Goal: Task Accomplishment & Management: Complete application form

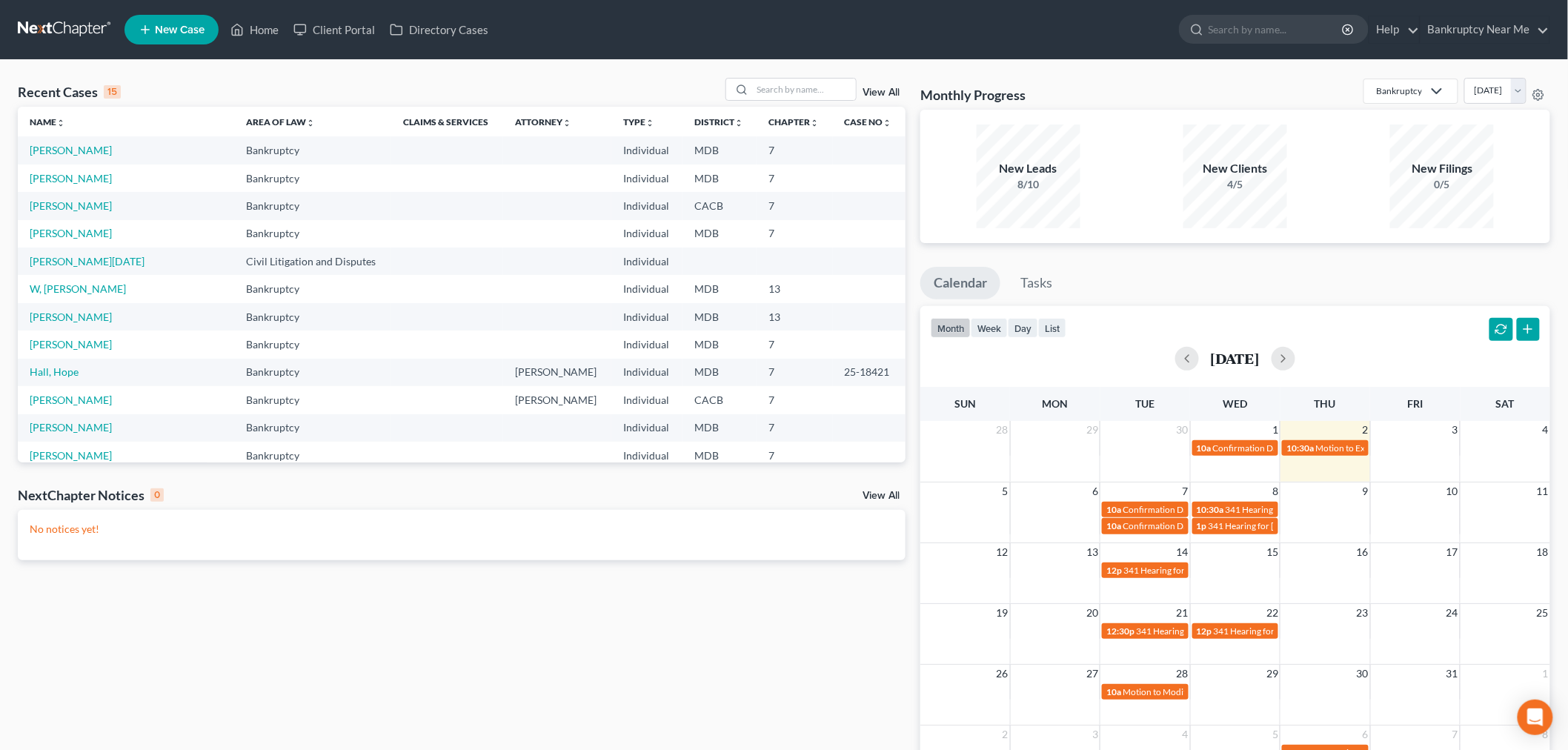
click at [172, 19] on link "New Case" at bounding box center [171, 30] width 94 height 30
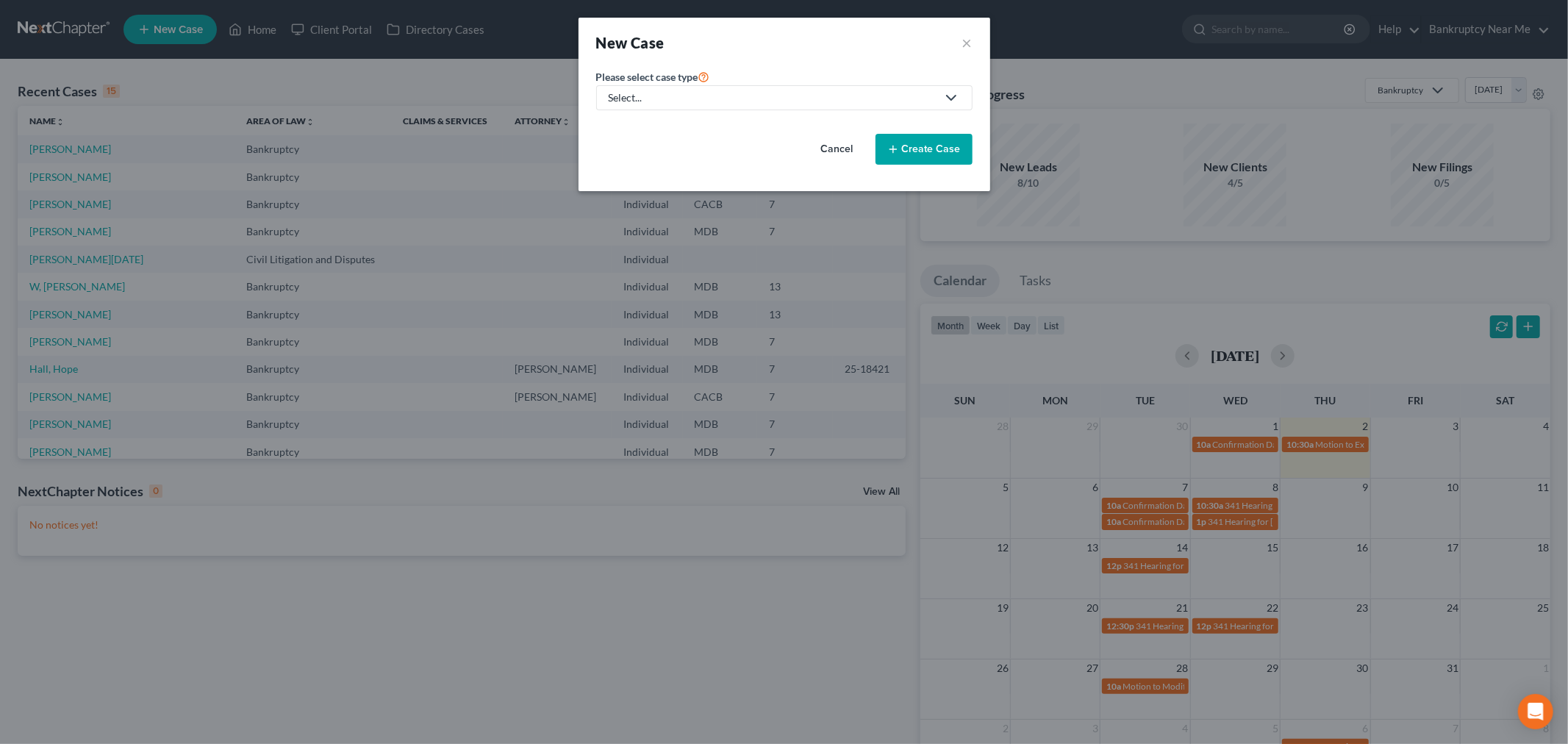
click at [692, 86] on link "Select..." at bounding box center [784, 98] width 376 height 25
click at [685, 114] on div "Bankruptcy Civil Litigation and Disputes" at bounding box center [674, 138] width 157 height 56
click at [679, 91] on div "Select..." at bounding box center [772, 98] width 328 height 15
click at [666, 131] on div "Bankruptcy" at bounding box center [674, 127] width 128 height 15
click at [666, 122] on div at bounding box center [784, 122] width 376 height 0
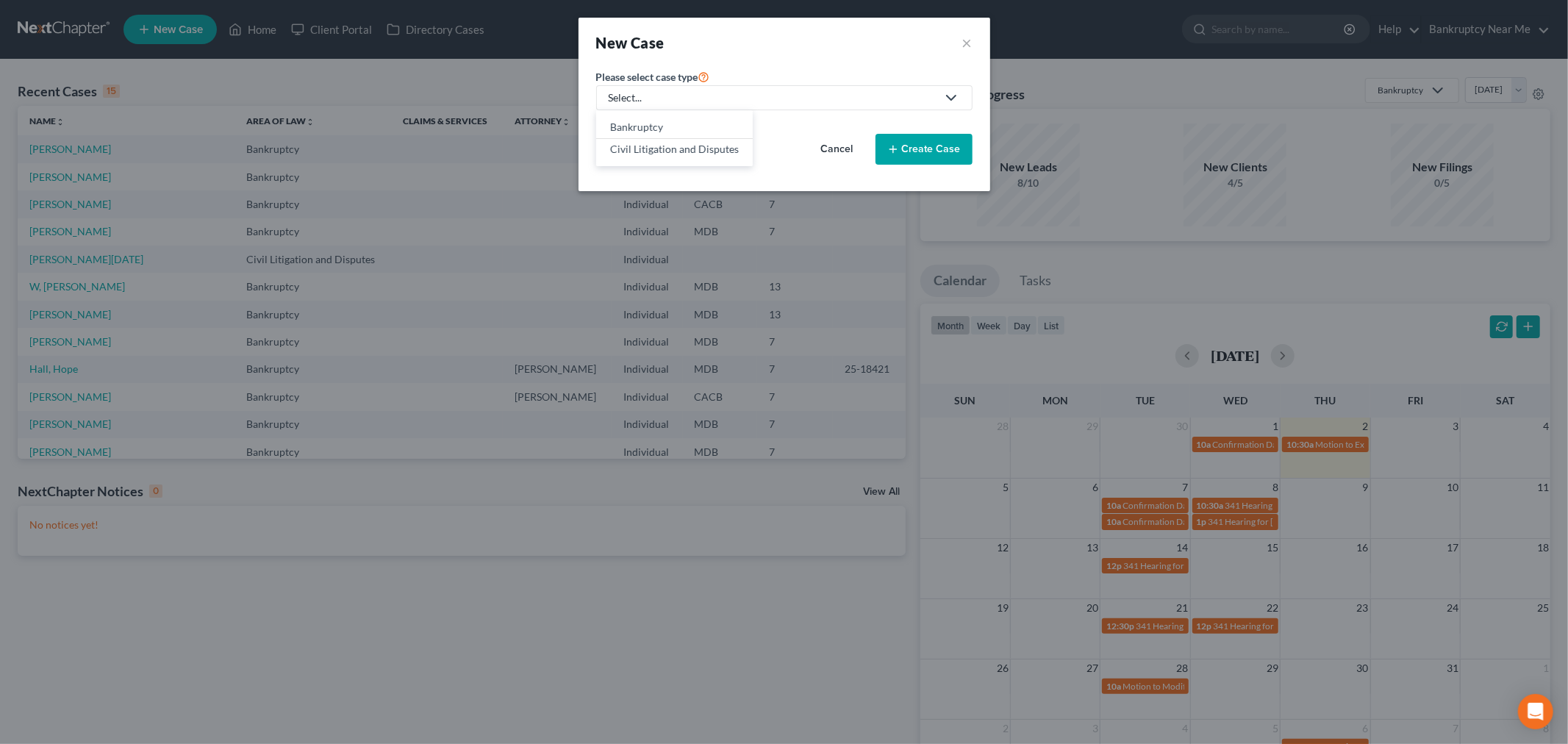
select select "38"
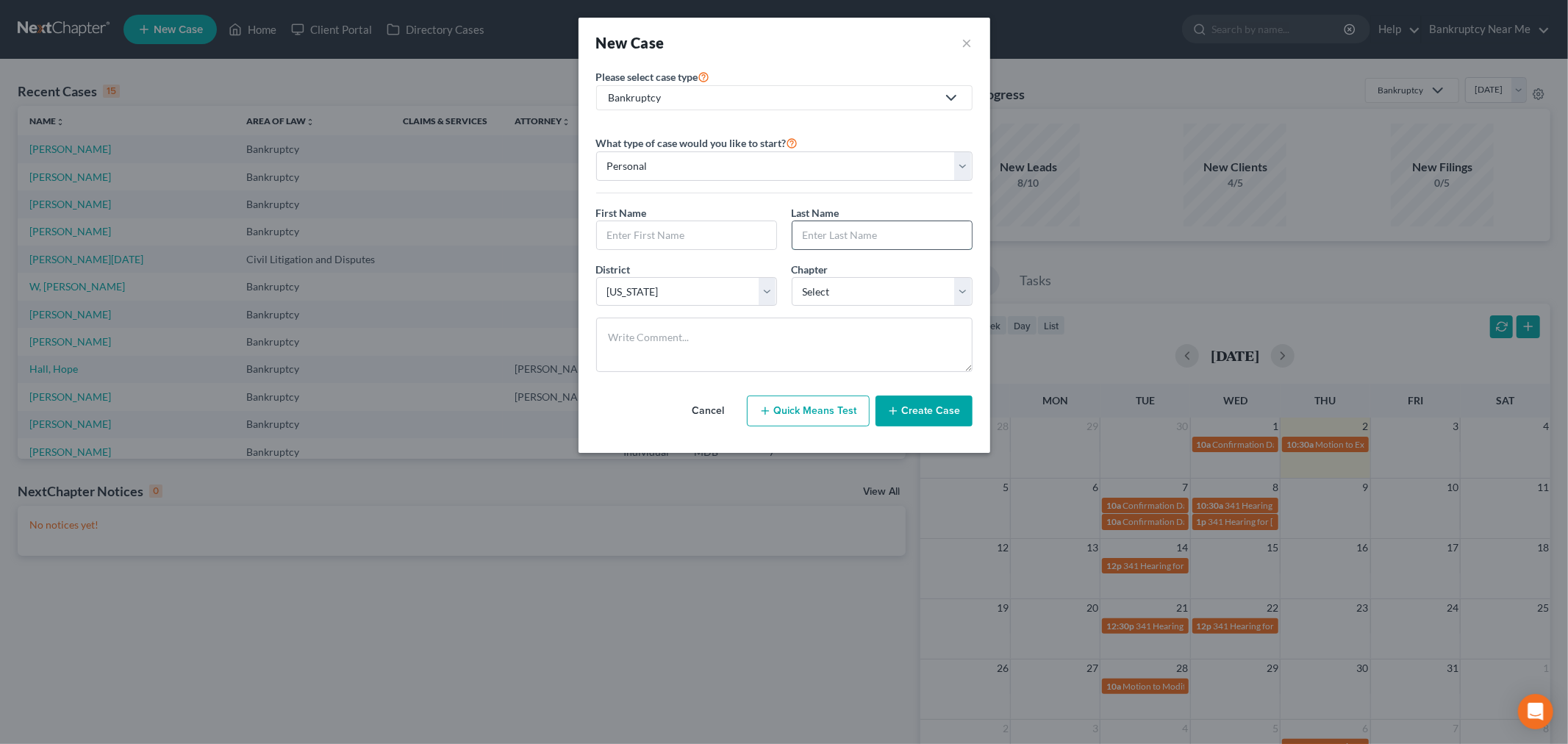
click at [837, 236] on input "text" at bounding box center [882, 235] width 179 height 28
click at [716, 237] on input "text" at bounding box center [687, 235] width 179 height 28
paste input "[PERSON_NAME] md COURTS CHP 7"
type input "[PERSON_NAME] md COURTS CHP 7"
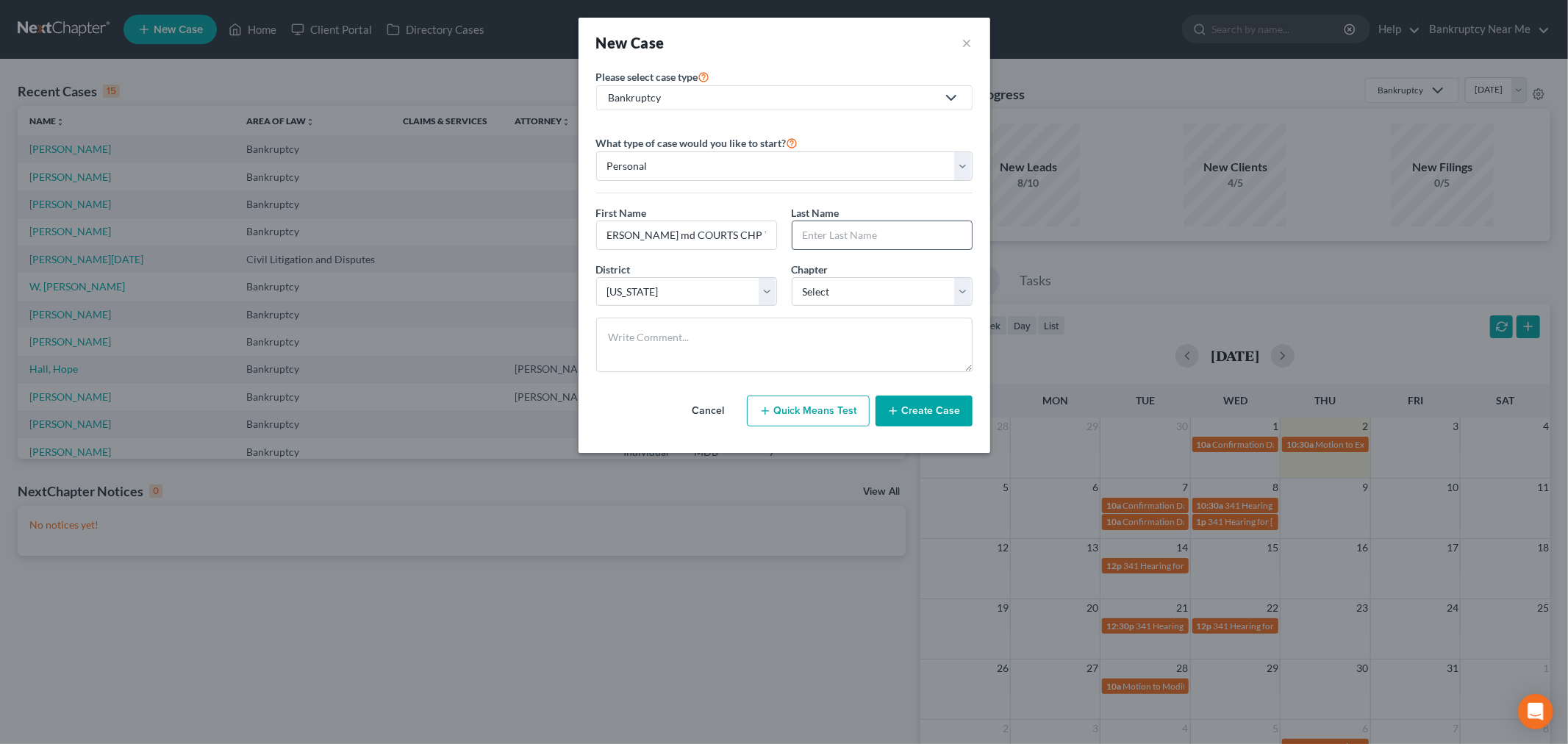
click at [851, 243] on input "text" at bounding box center [882, 235] width 179 height 28
paste input "[PERSON_NAME] md COURTS CHP 7"
type input "[PERSON_NAME] md COURTS CHP 7"
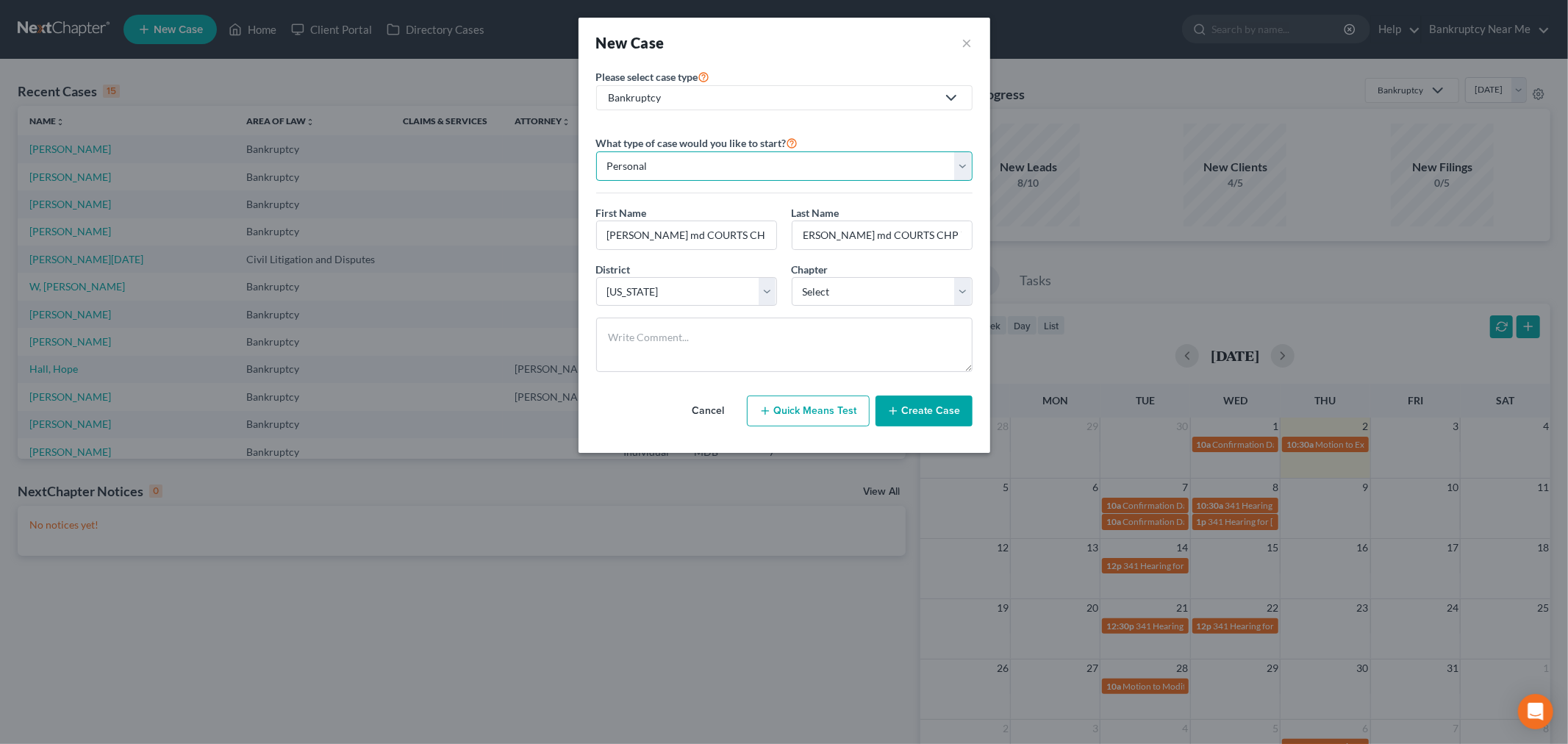
click at [792, 164] on select "Personal Business" at bounding box center [784, 166] width 376 height 29
click at [848, 295] on select "Select 7 11 12 13" at bounding box center [882, 292] width 181 height 29
select select "0"
click at [792, 278] on select "Select 7 11 12 13" at bounding box center [882, 292] width 181 height 29
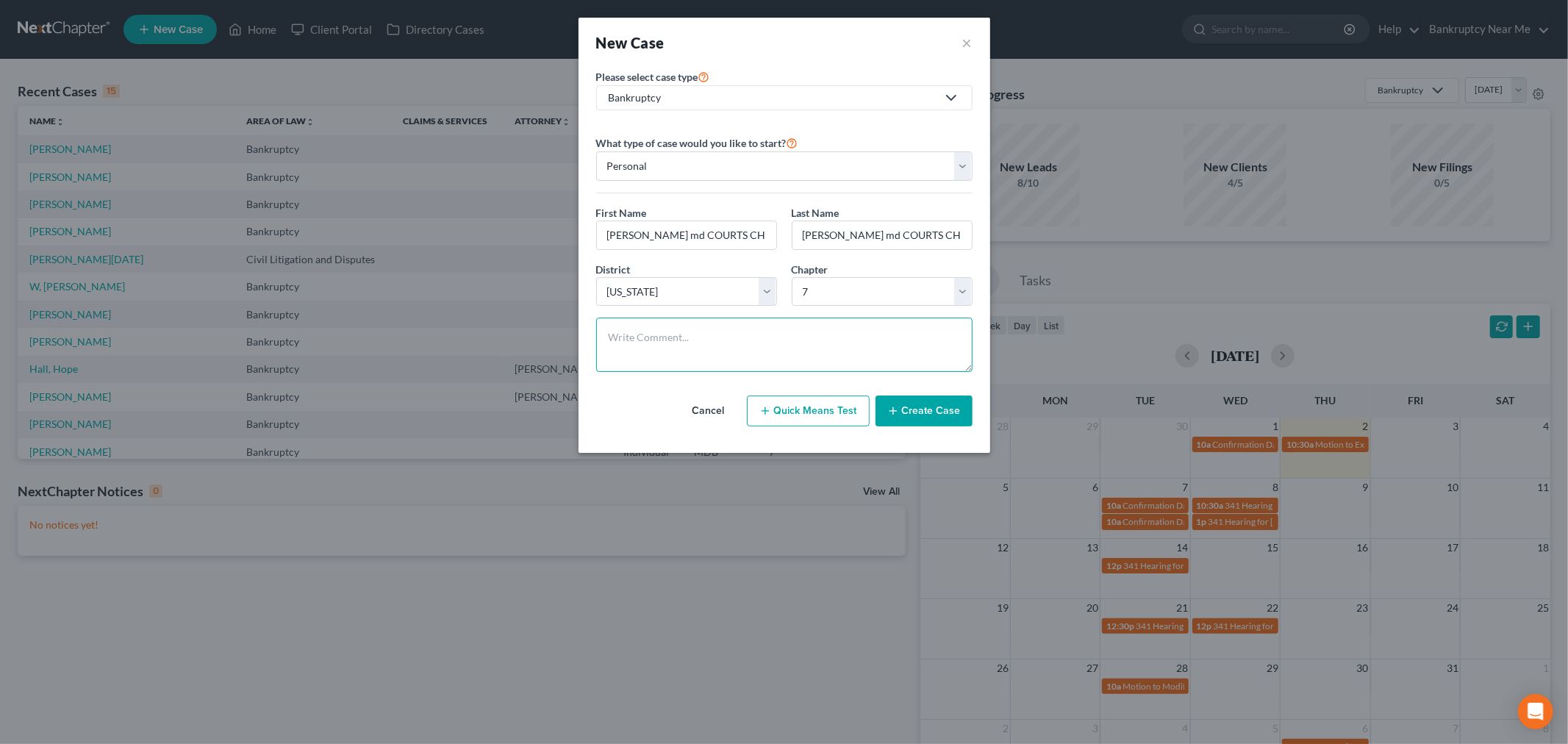
click at [818, 338] on textarea at bounding box center [784, 345] width 376 height 55
paste textarea "[PERSON_NAME] md COURTS CHP 7"
type textarea "[PERSON_NAME] md COURTS CHP 7"
drag, startPoint x: 637, startPoint y: 232, endPoint x: 986, endPoint y: 211, distance: 349.6
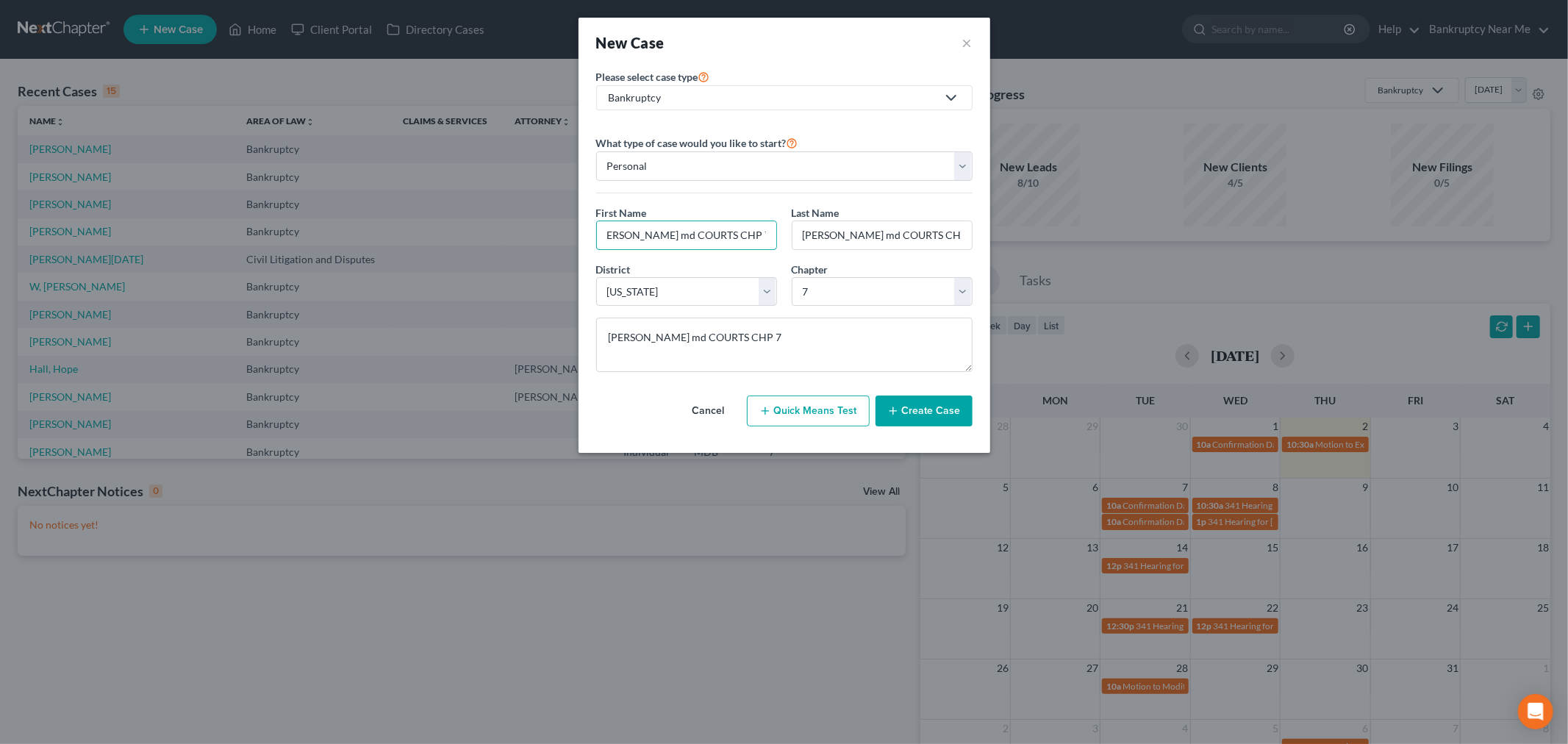
click at [986, 211] on div "Please select case type * Bankruptcy Bankruptcy Civil Litigation and Disputes W…" at bounding box center [784, 260] width 412 height 385
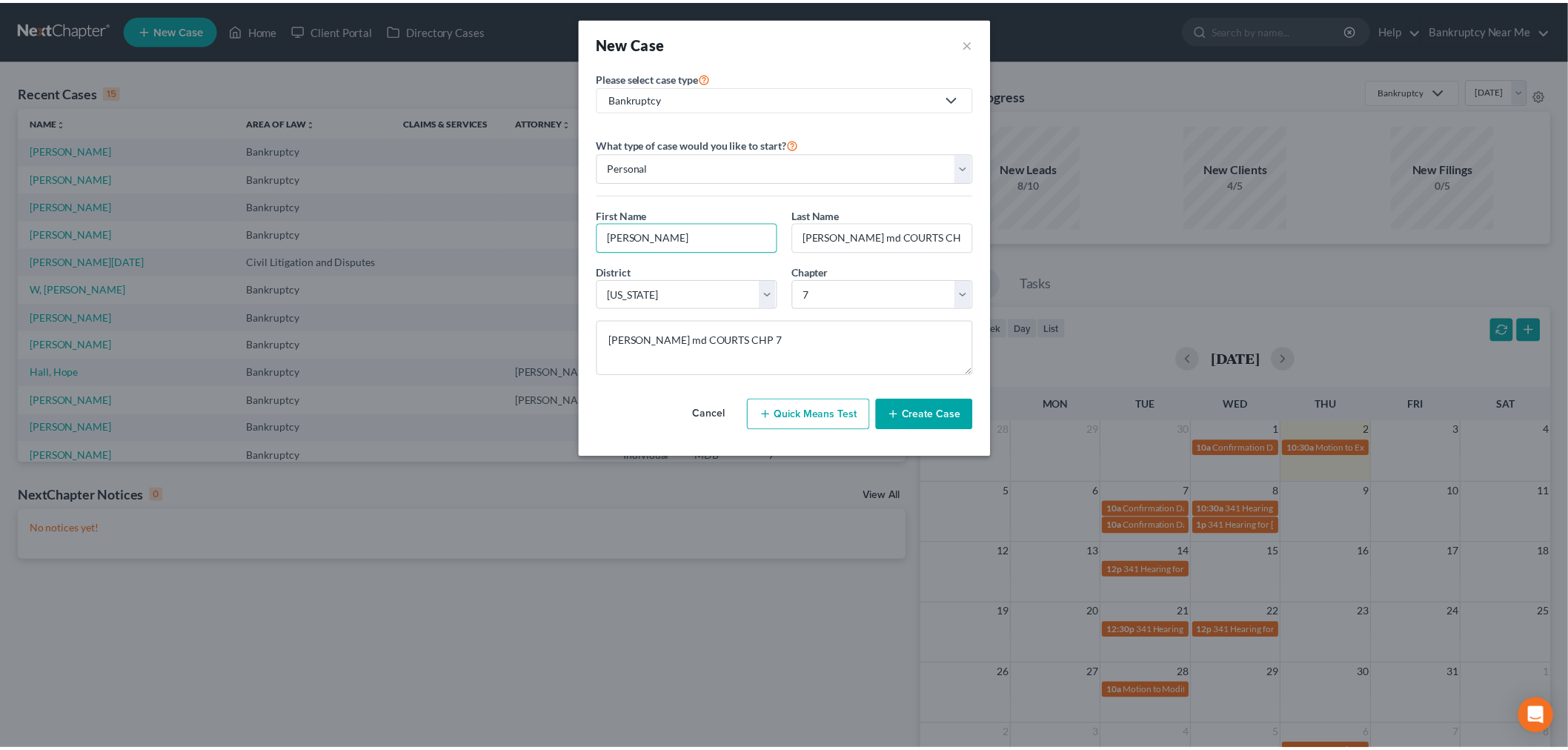
scroll to position [0, 0]
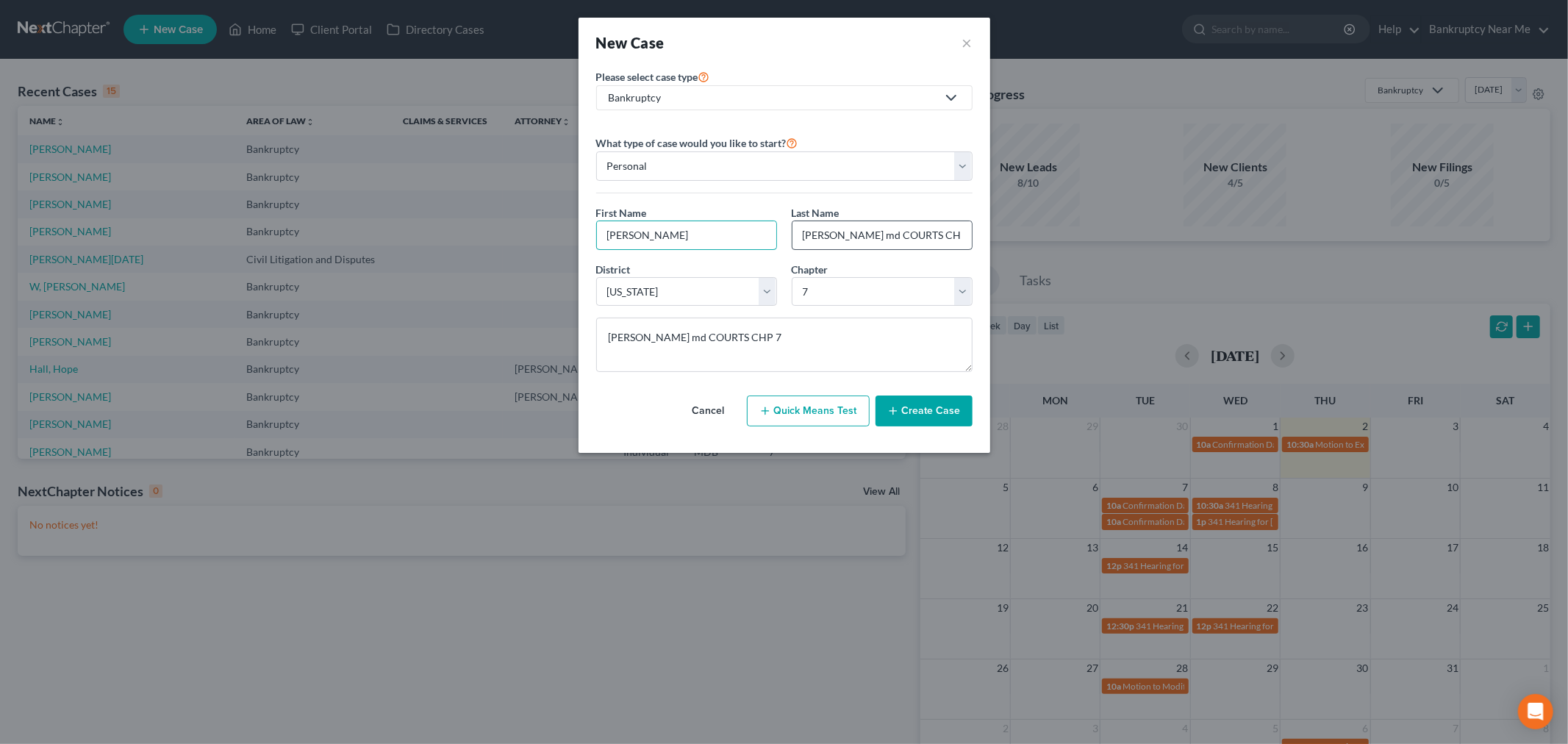
type input "[PERSON_NAME]"
drag, startPoint x: 835, startPoint y: 231, endPoint x: 752, endPoint y: 230, distance: 83.0
click at [750, 231] on div "First Name * [PERSON_NAME] Last Name * [PERSON_NAME] md COURTS CHP 7" at bounding box center [784, 234] width 391 height 57
drag, startPoint x: 846, startPoint y: 237, endPoint x: 1072, endPoint y: 224, distance: 226.4
click at [1082, 224] on div "New Case × Please select case type * Bankruptcy Bankruptcy Civil Litigation and…" at bounding box center [784, 372] width 1568 height 744
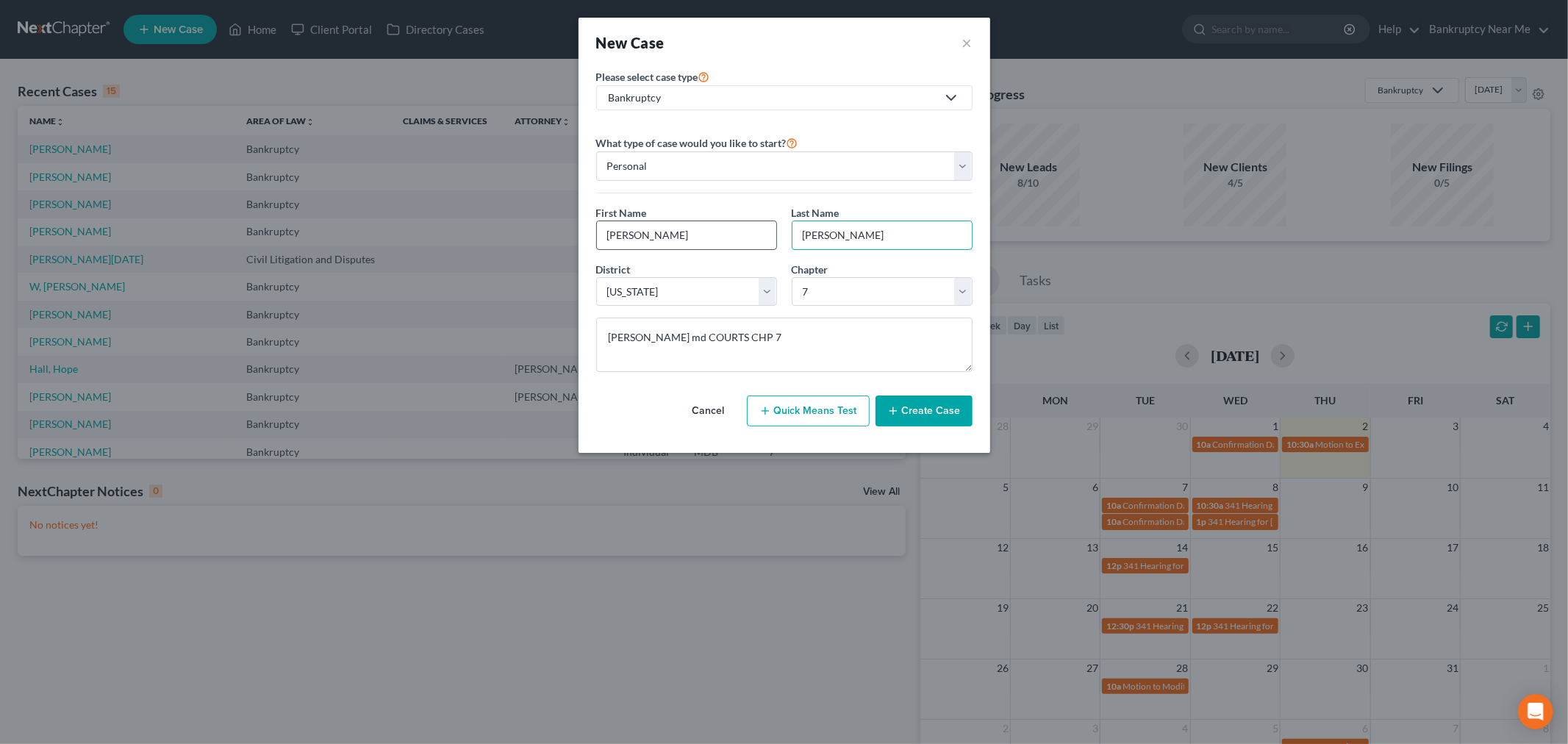
type input "[PERSON_NAME]"
drag, startPoint x: 641, startPoint y: 236, endPoint x: 611, endPoint y: 232, distance: 30.3
click at [611, 232] on input "[PERSON_NAME]" at bounding box center [687, 235] width 179 height 28
type input "[PERSON_NAME]"
drag, startPoint x: 813, startPoint y: 232, endPoint x: 932, endPoint y: 222, distance: 119.4
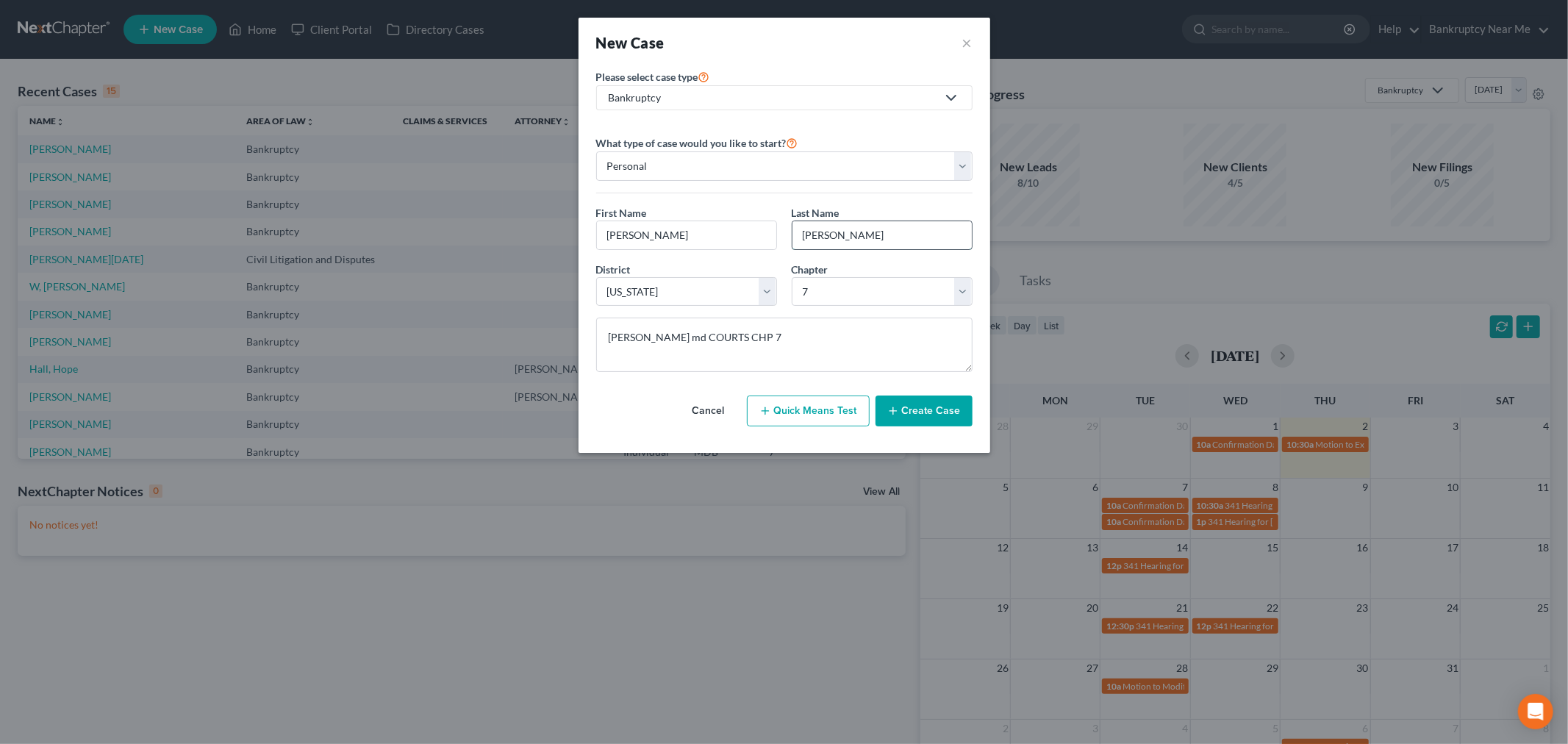
click at [932, 222] on input "[PERSON_NAME]" at bounding box center [882, 235] width 179 height 28
type input "[PERSON_NAME]"
click at [937, 414] on button "Create Case" at bounding box center [924, 411] width 97 height 31
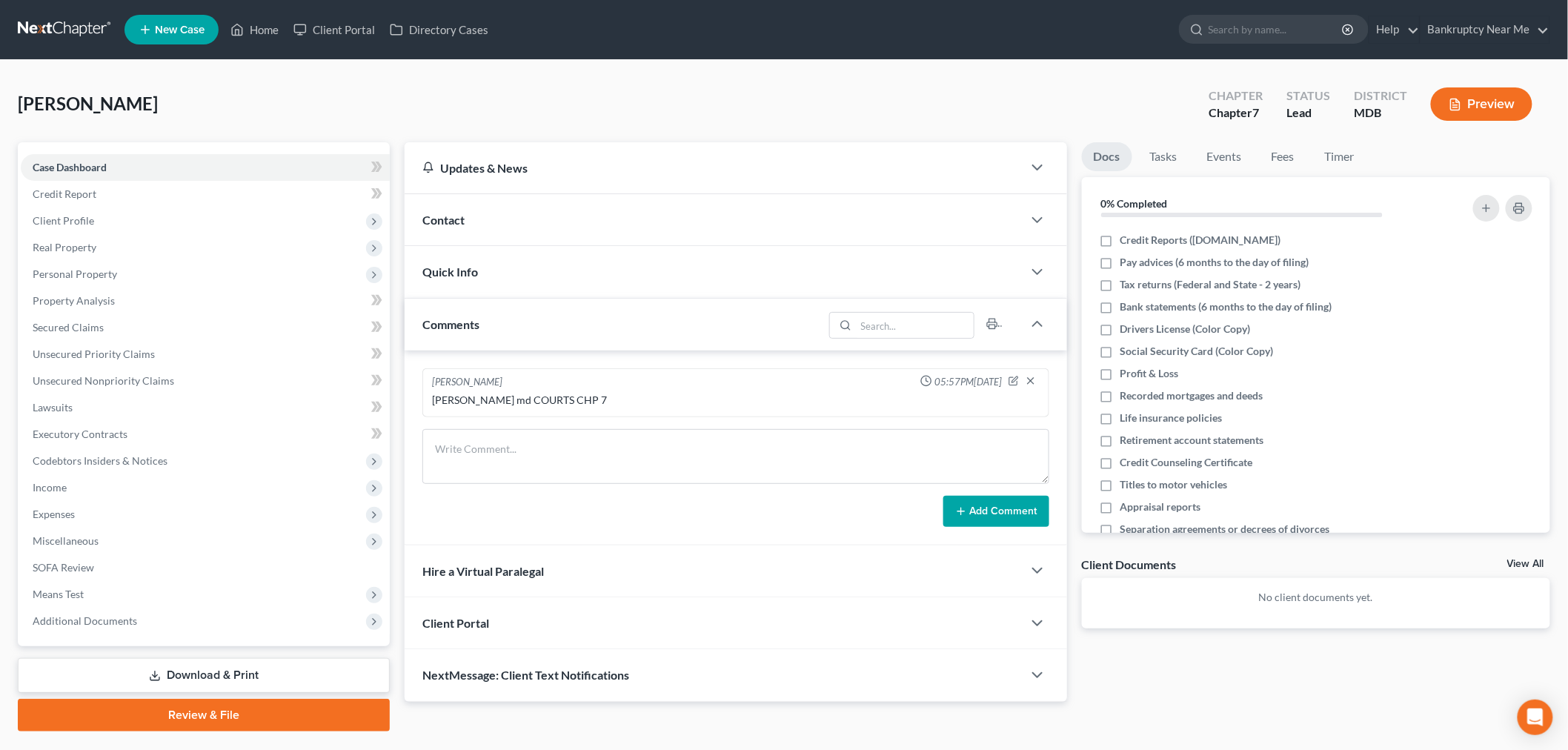
click at [662, 225] on div "Contact" at bounding box center [713, 220] width 618 height 51
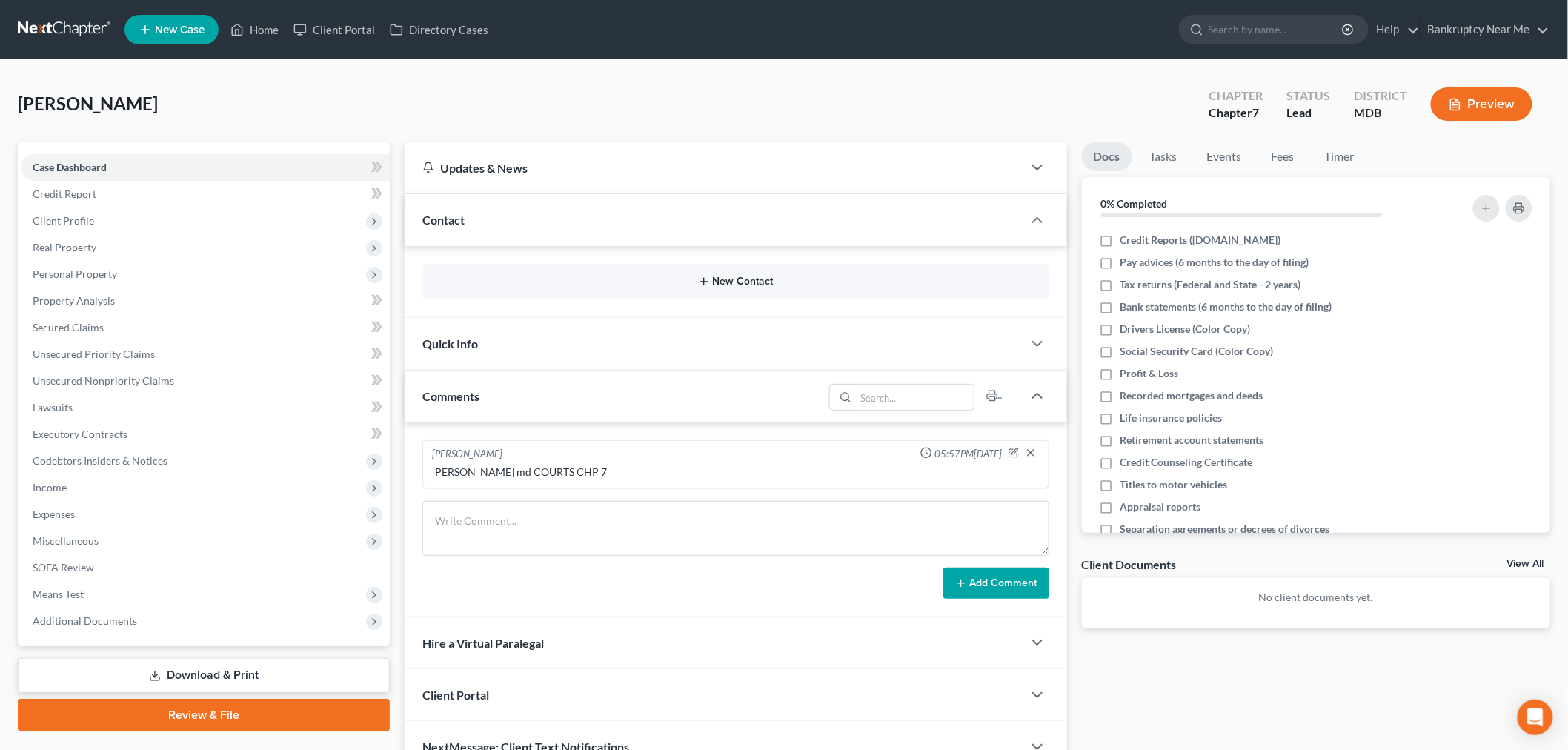
click at [736, 276] on button "New Contact" at bounding box center [736, 282] width 604 height 12
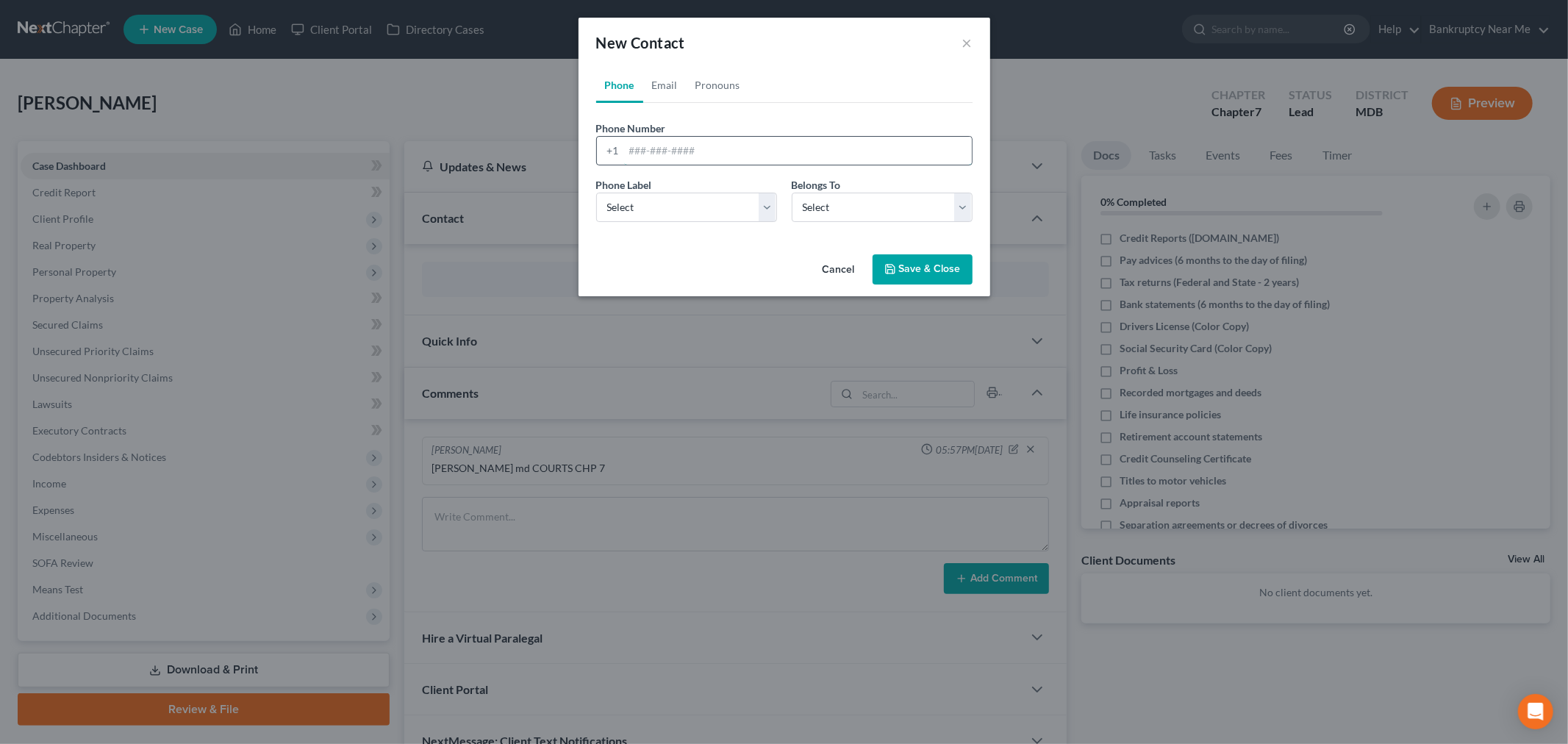
click at [712, 151] on input "tel" at bounding box center [797, 150] width 348 height 28
click at [714, 151] on input "tel" at bounding box center [797, 150] width 348 height 28
paste input "[PHONE_NUMBER]"
type input "[PHONE_NUMBER]"
click at [709, 206] on select "Select Mobile Home Work Other" at bounding box center [687, 207] width 181 height 29
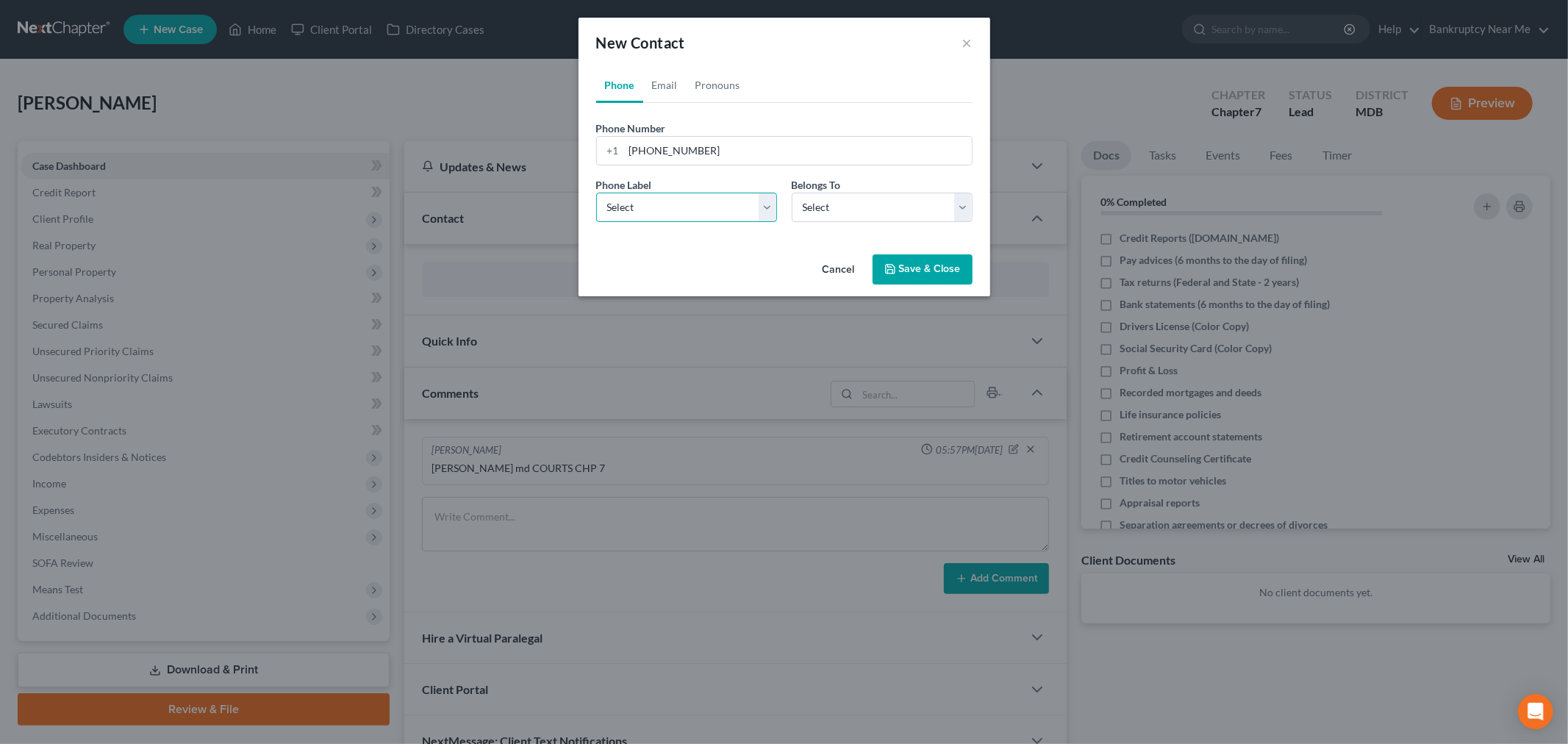
select select "0"
click at [596, 193] on select "Select Mobile Home Work Other" at bounding box center [687, 207] width 181 height 29
click at [811, 209] on select "Select Client Other" at bounding box center [882, 207] width 181 height 29
select select "0"
click at [792, 193] on select "Select Client Other" at bounding box center [882, 207] width 181 height 29
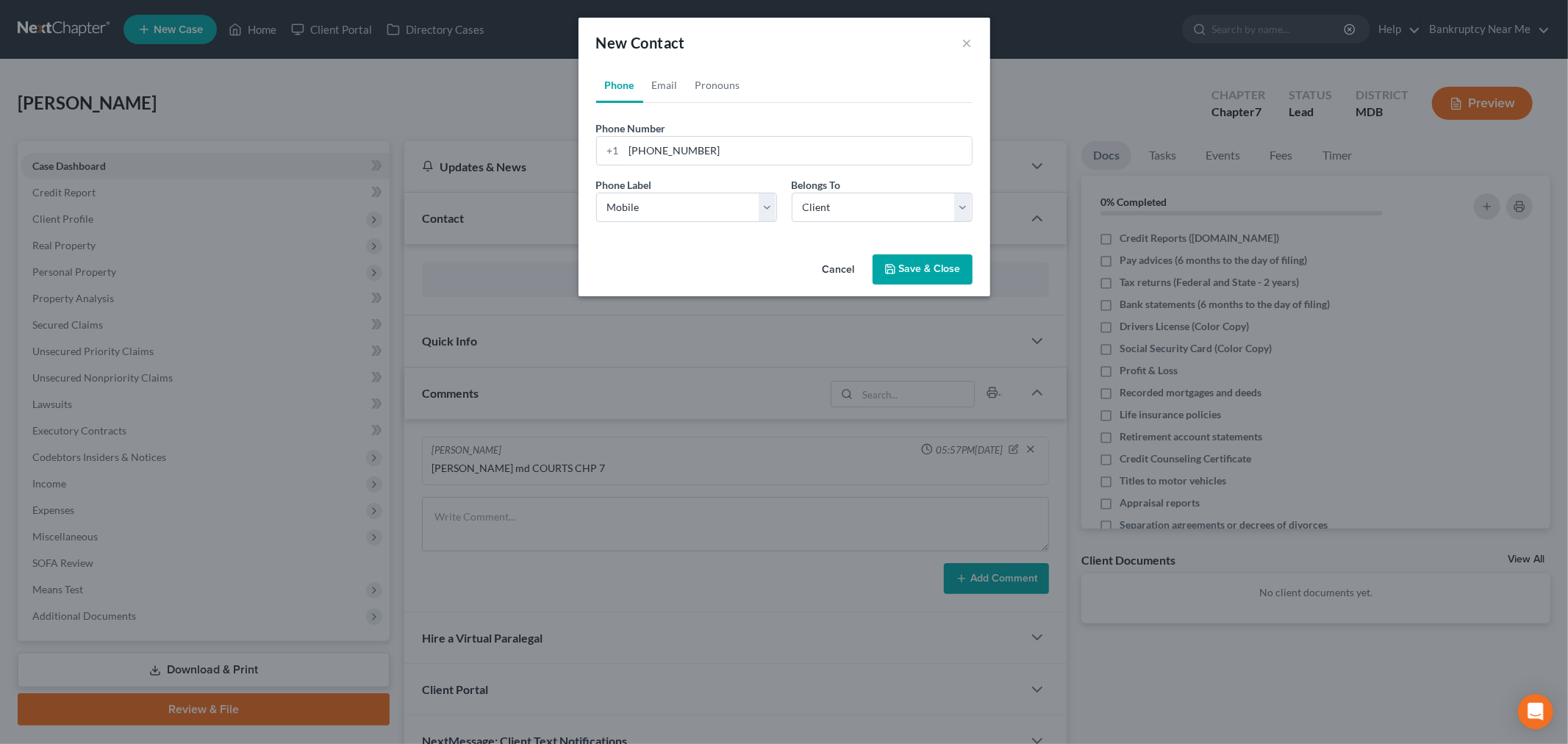
click at [891, 267] on polyline "button" at bounding box center [889, 266] width 3 height 3
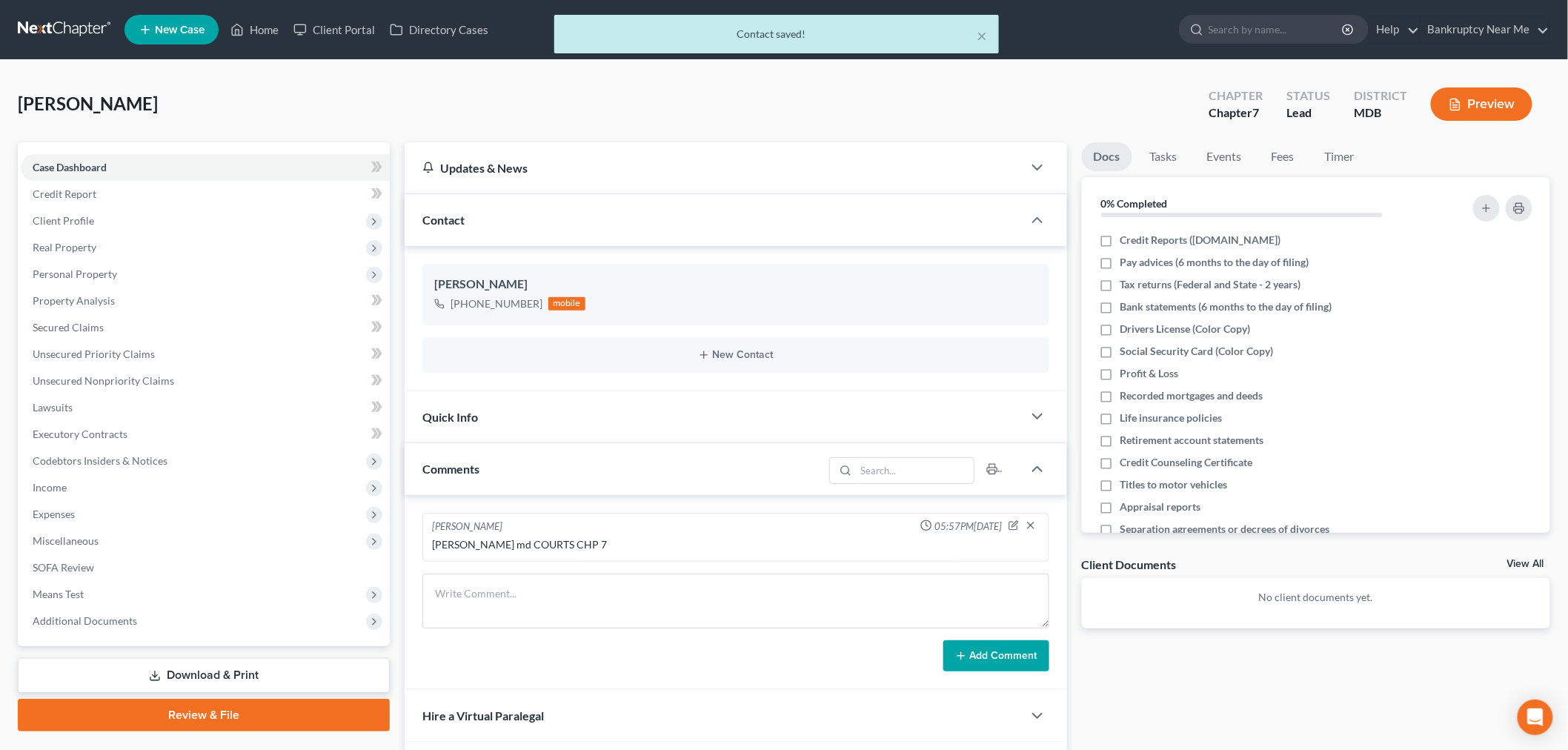
click at [675, 412] on div "Quick Info" at bounding box center [713, 417] width 618 height 51
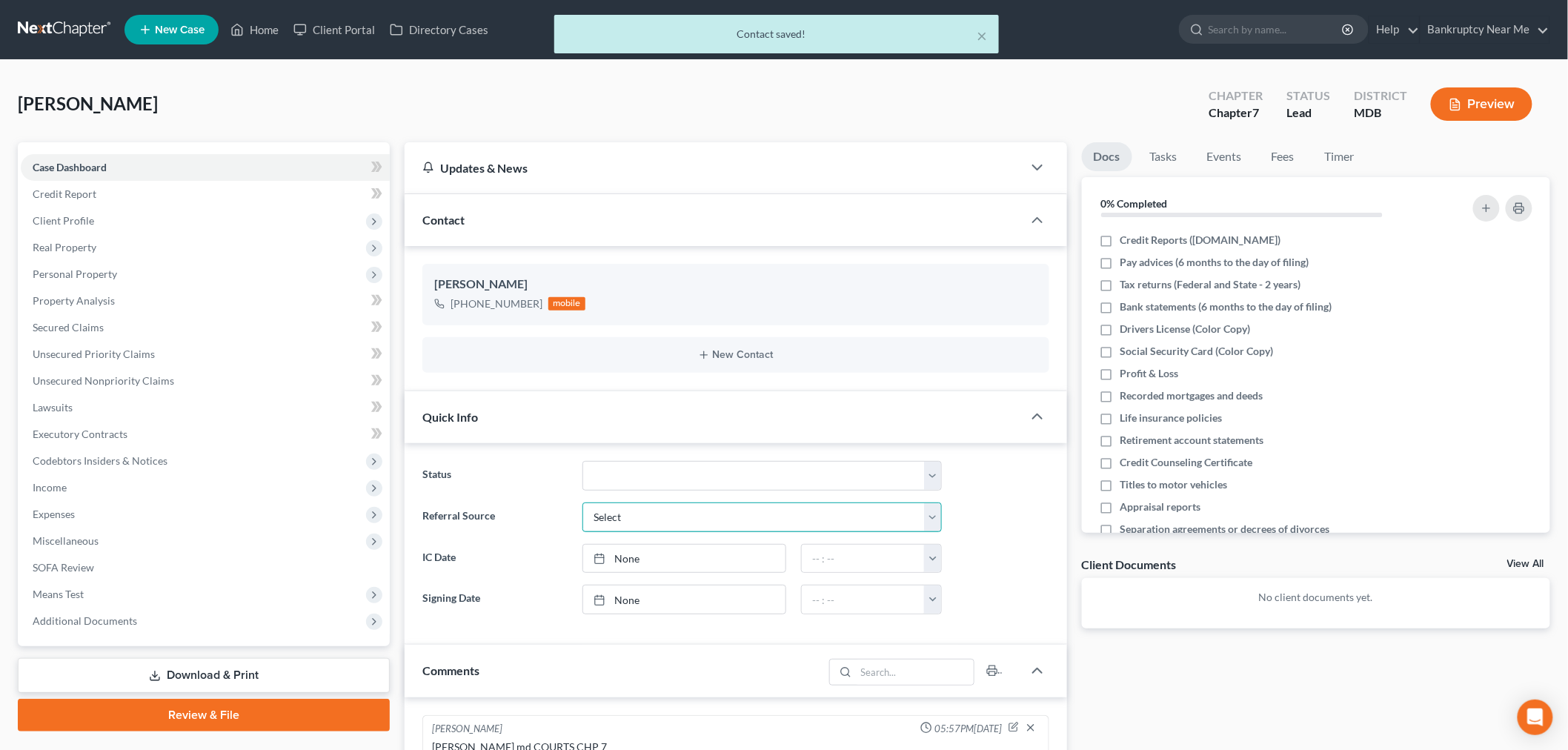
click at [657, 516] on select "Select Word Of Mouth Previous Clients Direct Mail Website Google Search Modern …" at bounding box center [762, 517] width 359 height 30
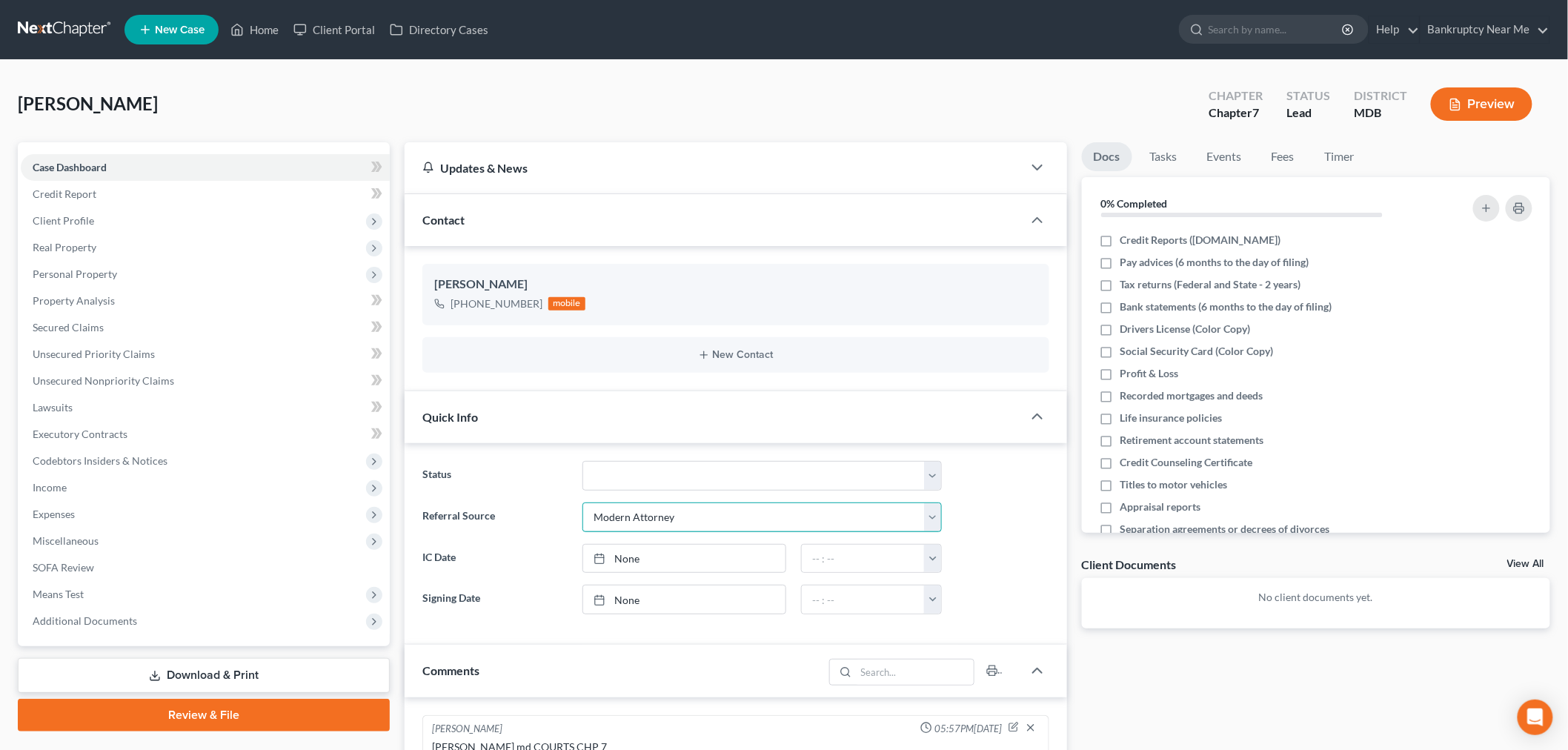
click at [582, 502] on select "Select Word Of Mouth Previous Clients Direct Mail Website Google Search Modern …" at bounding box center [762, 517] width 359 height 30
click at [640, 551] on link "[DATE]" at bounding box center [684, 558] width 202 height 28
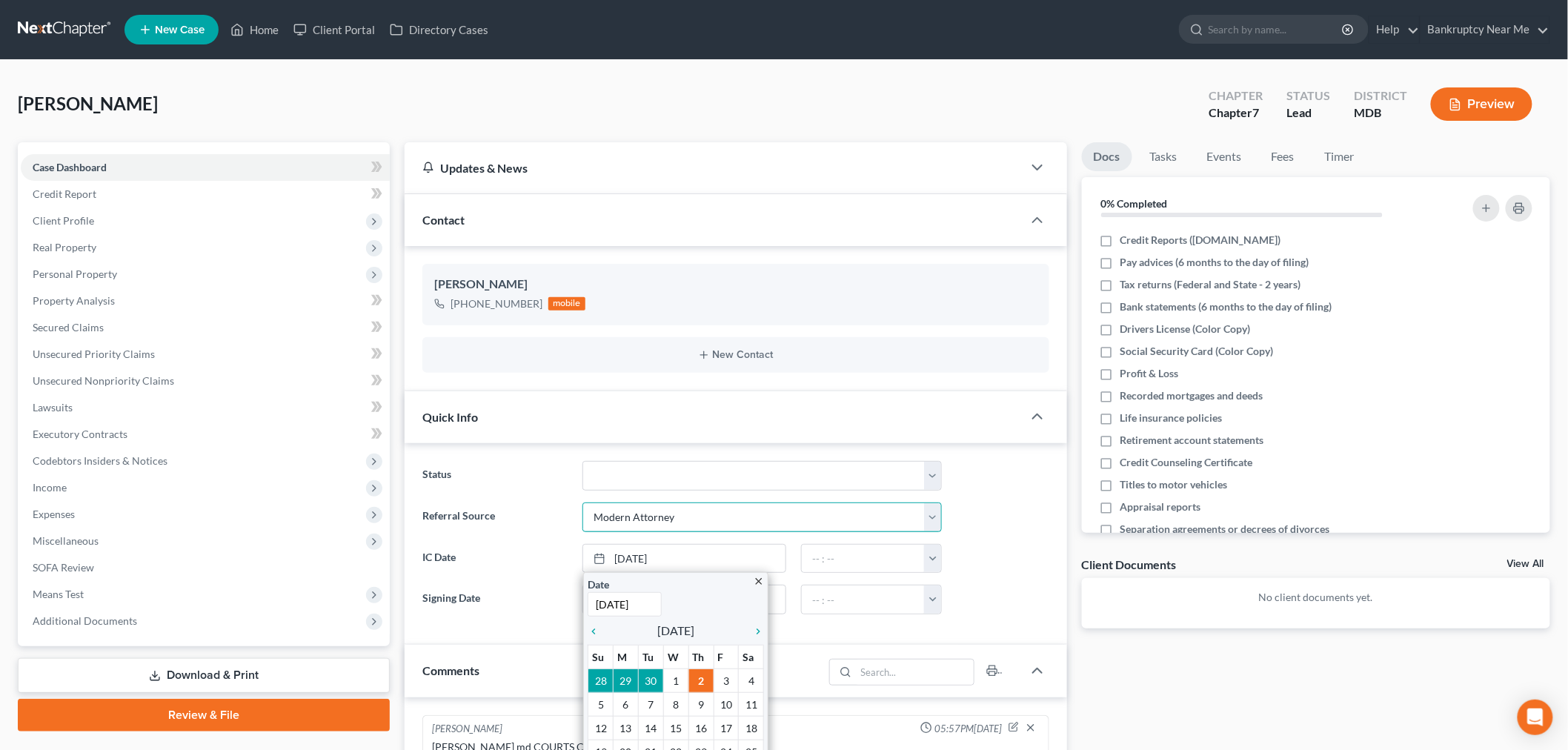
click at [675, 516] on select "Select Word Of Mouth Previous Clients Direct Mail Website Google Search Modern …" at bounding box center [762, 517] width 359 height 30
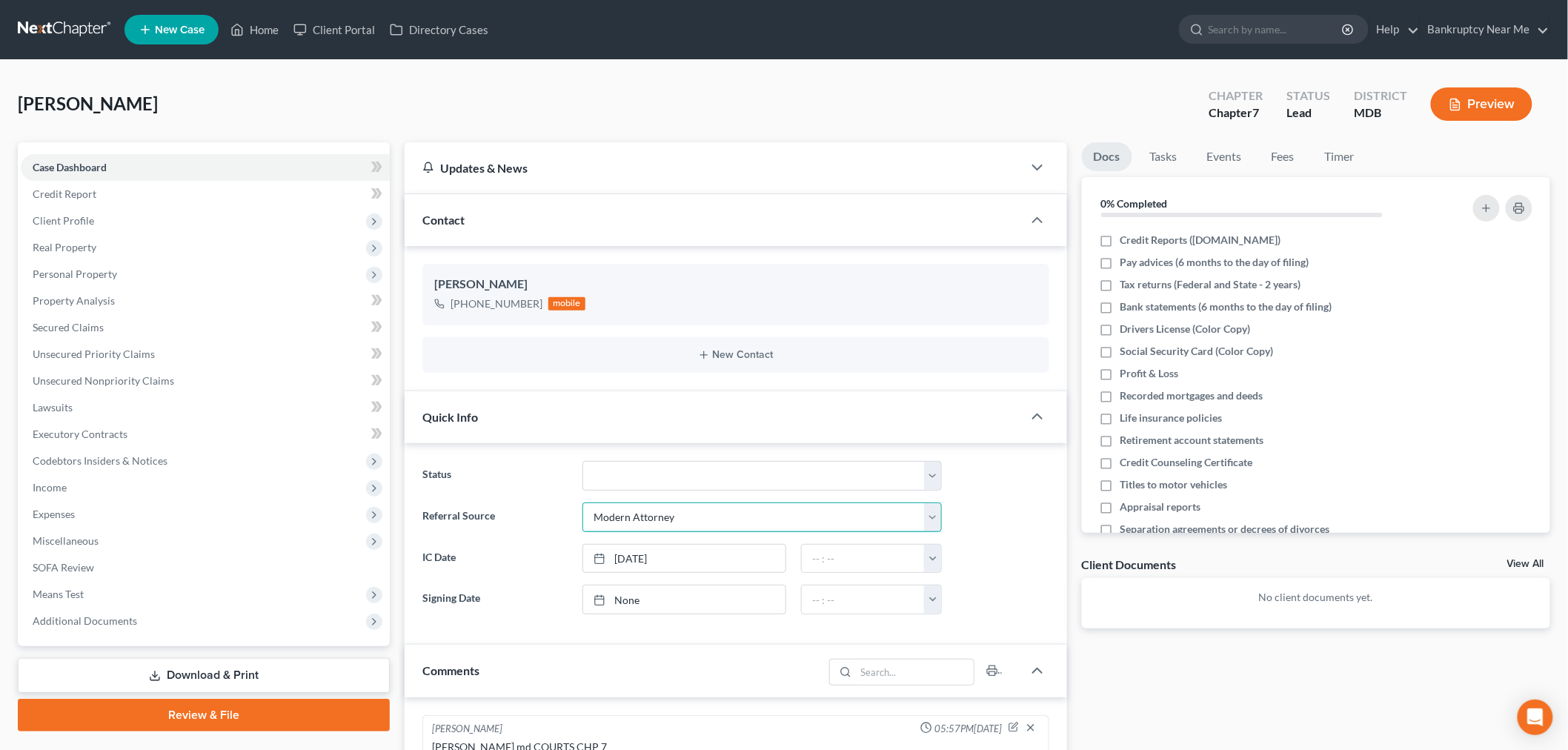
select select "6"
click at [582, 502] on select "Select Word Of Mouth Previous Clients Direct Mail Website Google Search Modern …" at bounding box center [762, 517] width 359 height 30
click at [631, 550] on input "text" at bounding box center [762, 558] width 358 height 28
type input "MD Courts"
click at [68, 36] on link at bounding box center [65, 30] width 95 height 27
